Goal: Task Accomplishment & Management: Manage account settings

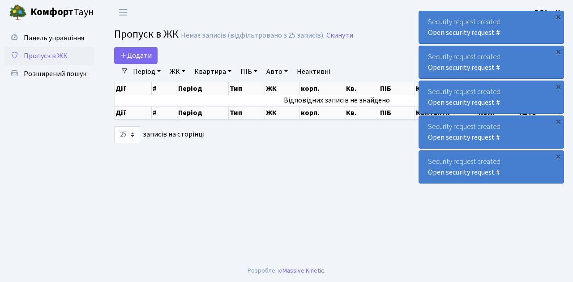
select select "25"
click at [44, 57] on span "Пропуск в ЖК" at bounding box center [46, 56] width 44 height 10
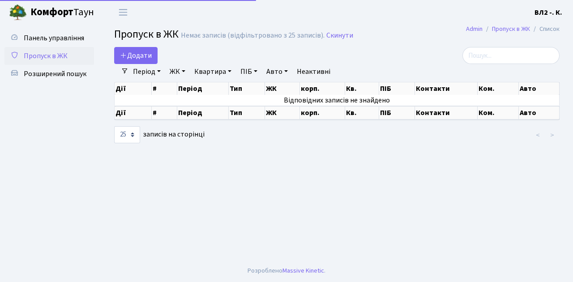
select select "25"
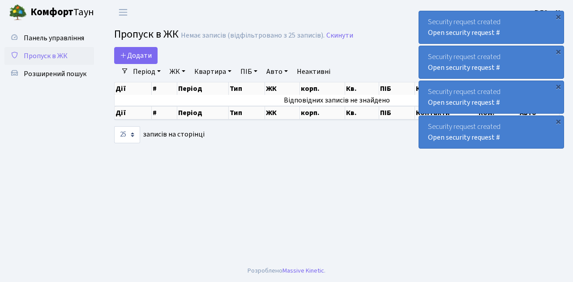
click at [53, 59] on span "Пропуск в ЖК" at bounding box center [46, 56] width 44 height 10
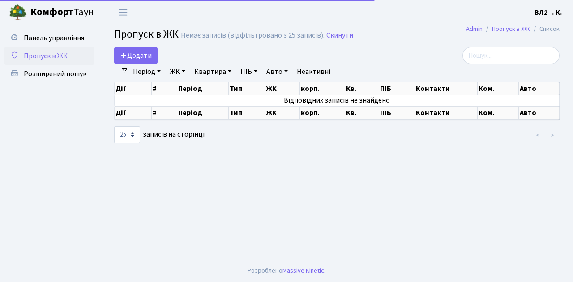
select select "25"
